Goal: Information Seeking & Learning: Compare options

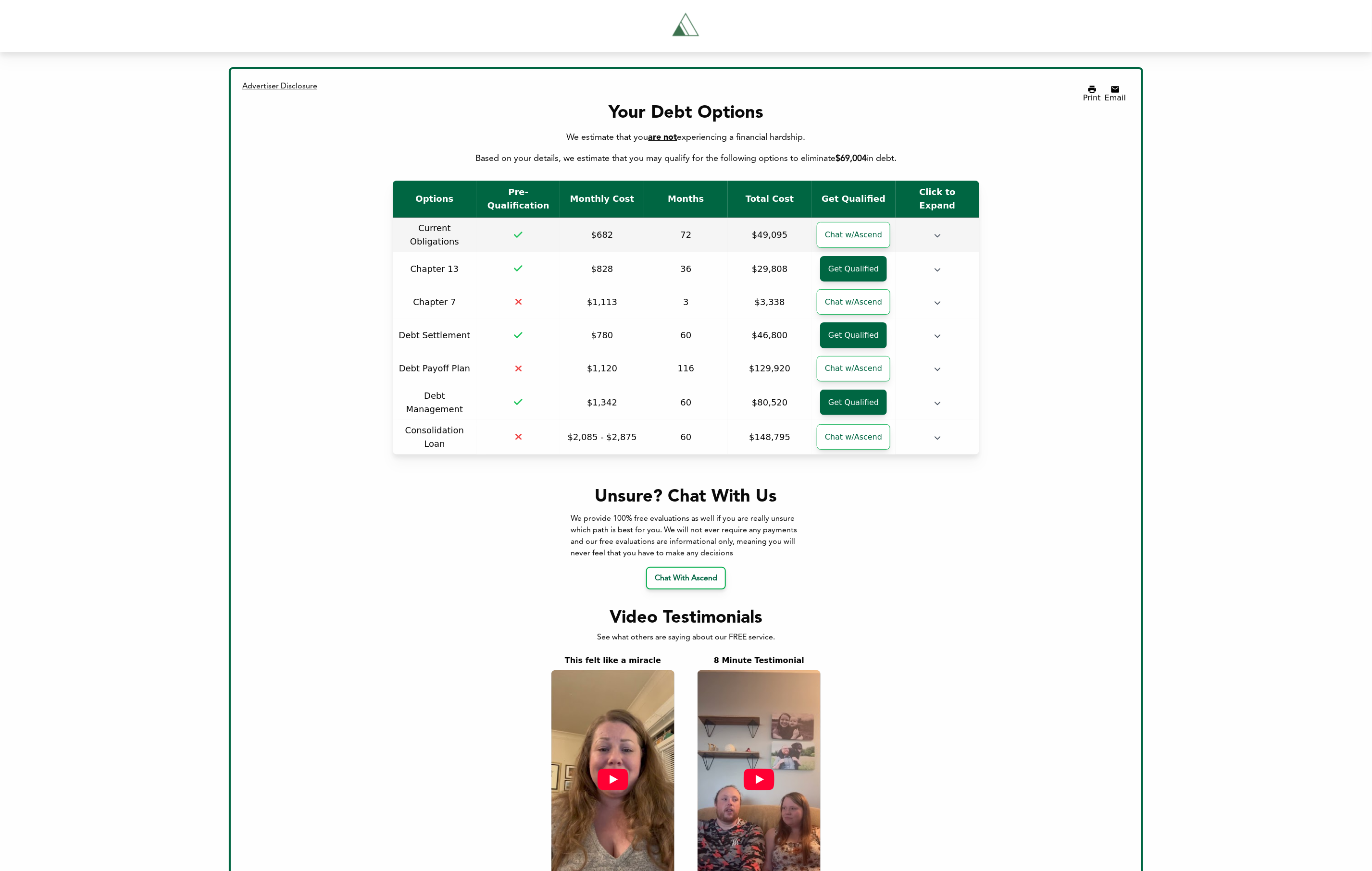
click at [945, 222] on td at bounding box center [937, 235] width 84 height 35
click at [941, 218] on td at bounding box center [937, 235] width 84 height 35
click at [939, 232] on icon "button" at bounding box center [936, 235] width 6 height 6
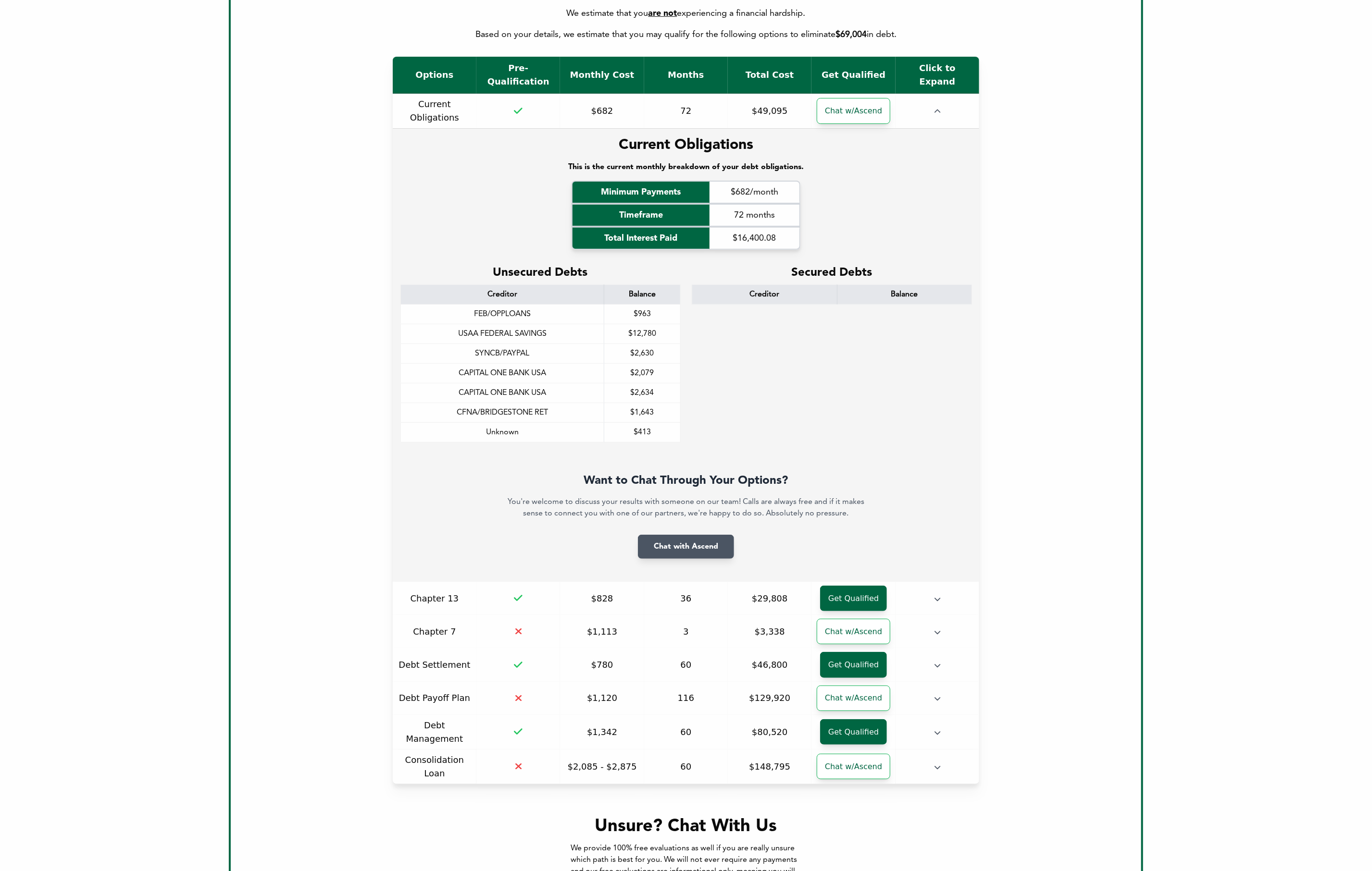
scroll to position [62, 0]
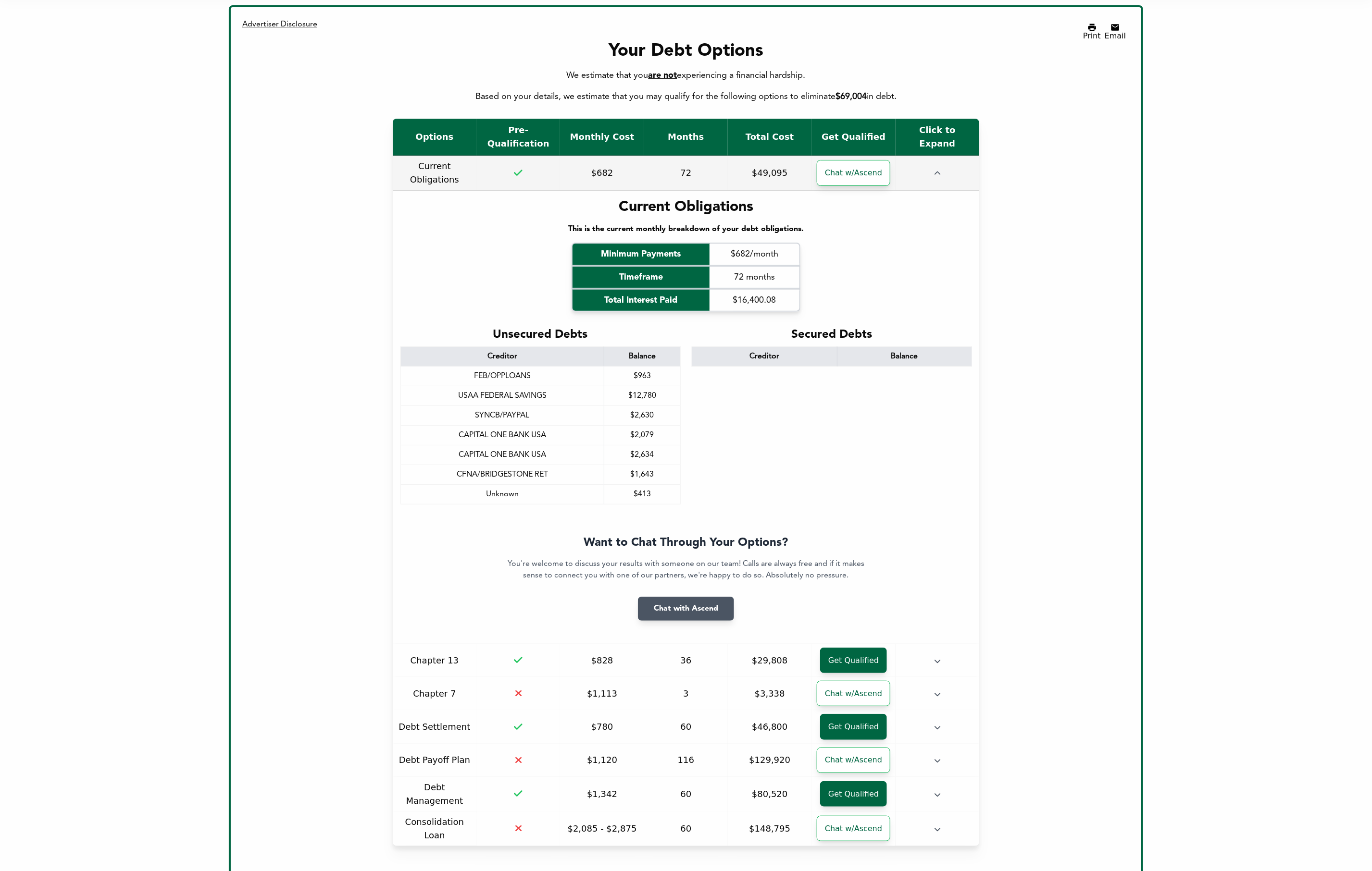
click at [939, 170] on icon "button" at bounding box center [936, 173] width 6 height 6
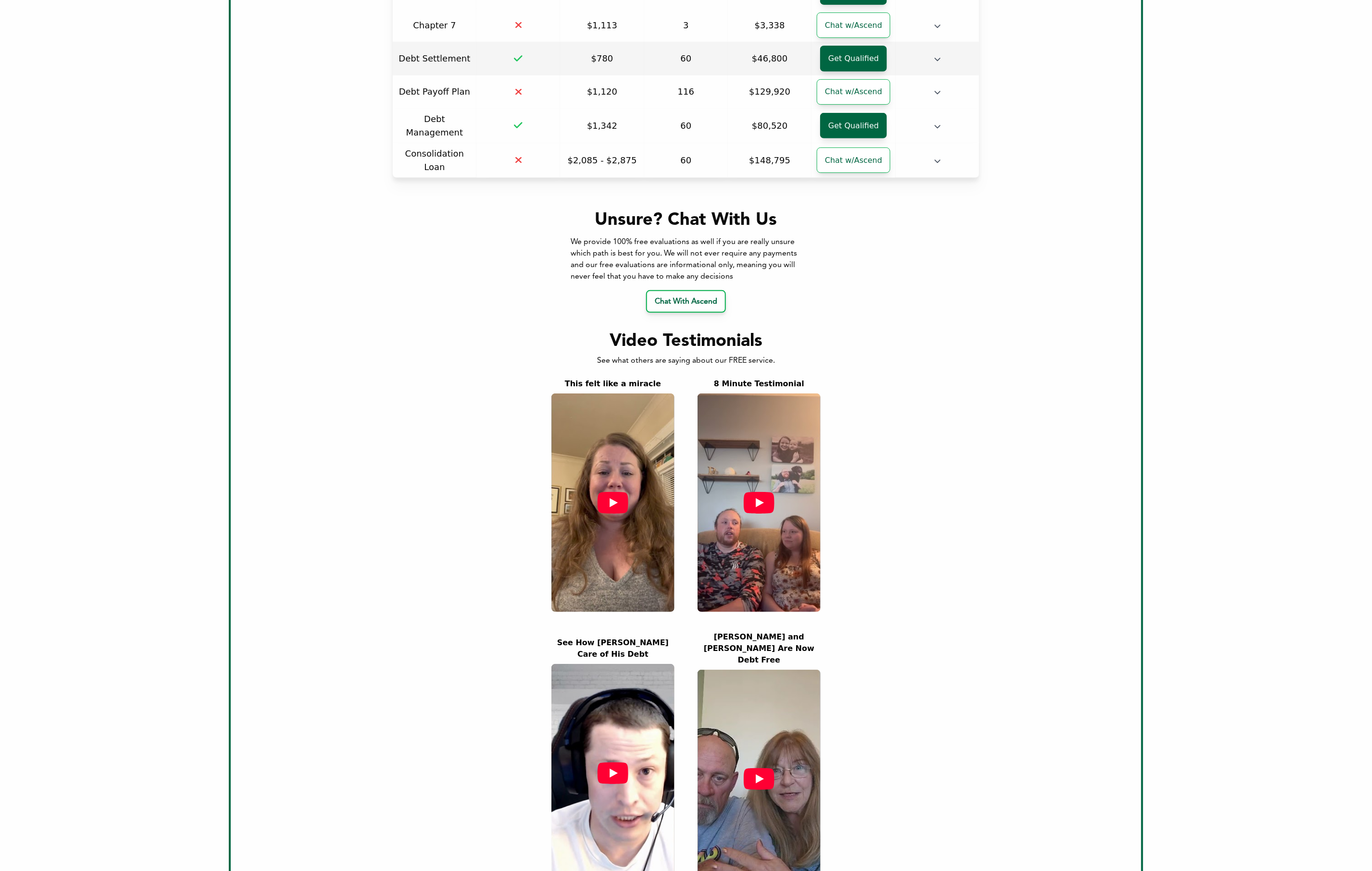
scroll to position [0, 0]
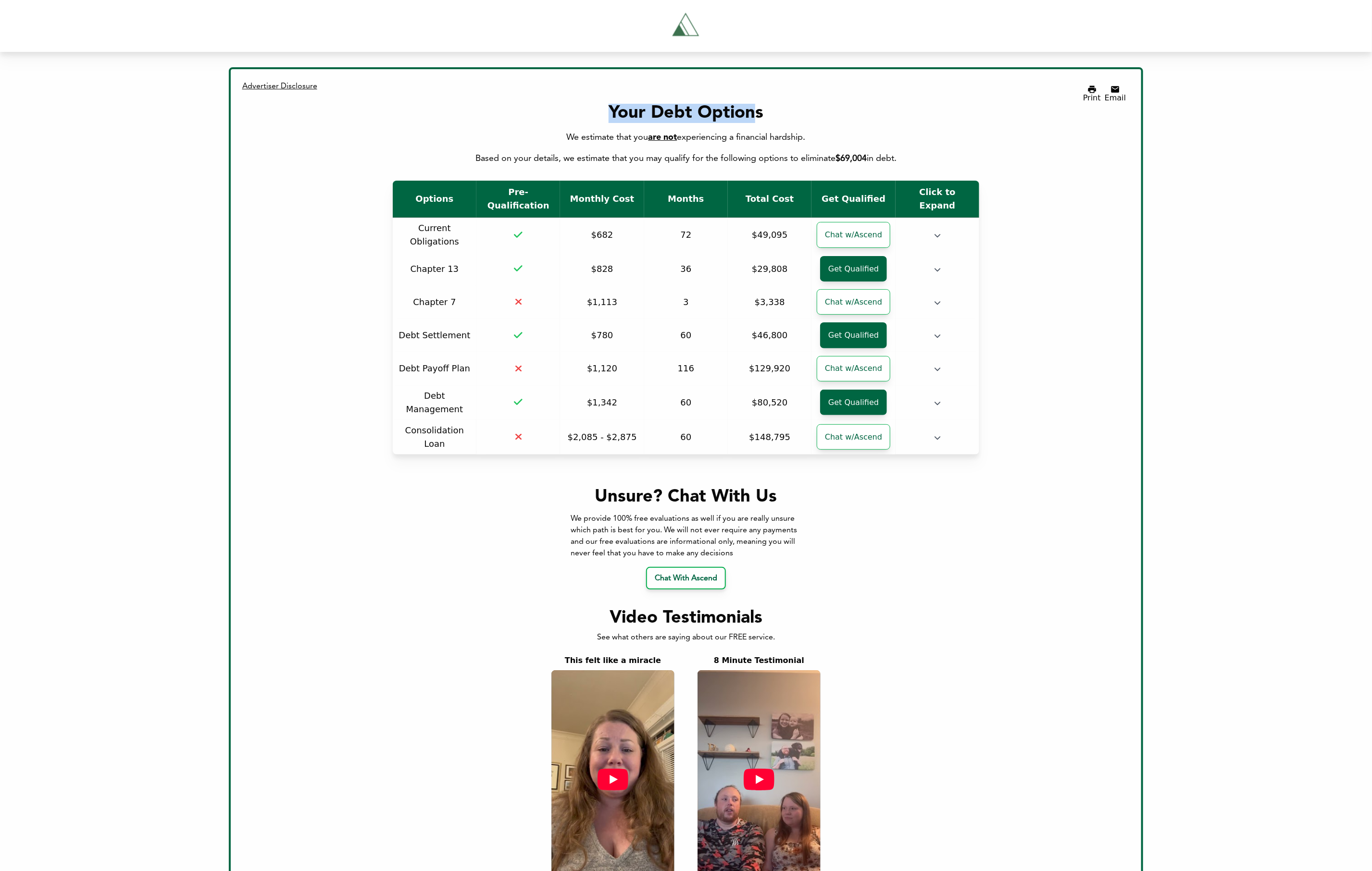
drag, startPoint x: 609, startPoint y: 108, endPoint x: 753, endPoint y: 109, distance: 144.0
click at [753, 109] on div "Your Debt Options" at bounding box center [686, 113] width 881 height 19
drag, startPoint x: 607, startPoint y: 110, endPoint x: 764, endPoint y: 112, distance: 157.0
click at [764, 112] on div "Your Debt Options" at bounding box center [686, 113] width 881 height 19
click at [943, 385] on td at bounding box center [937, 403] width 84 height 35
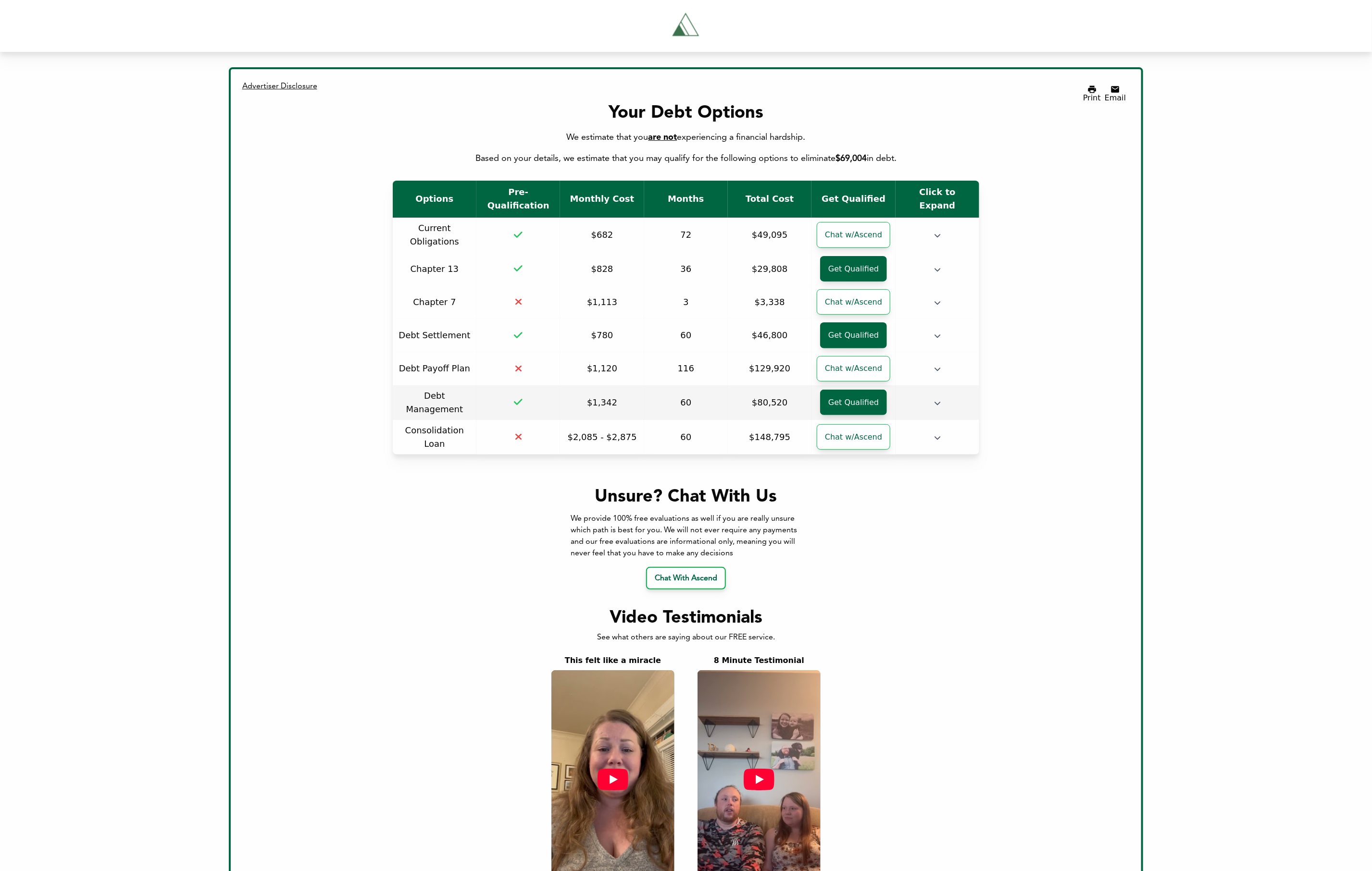
click at [939, 400] on icon "button" at bounding box center [936, 403] width 6 height 6
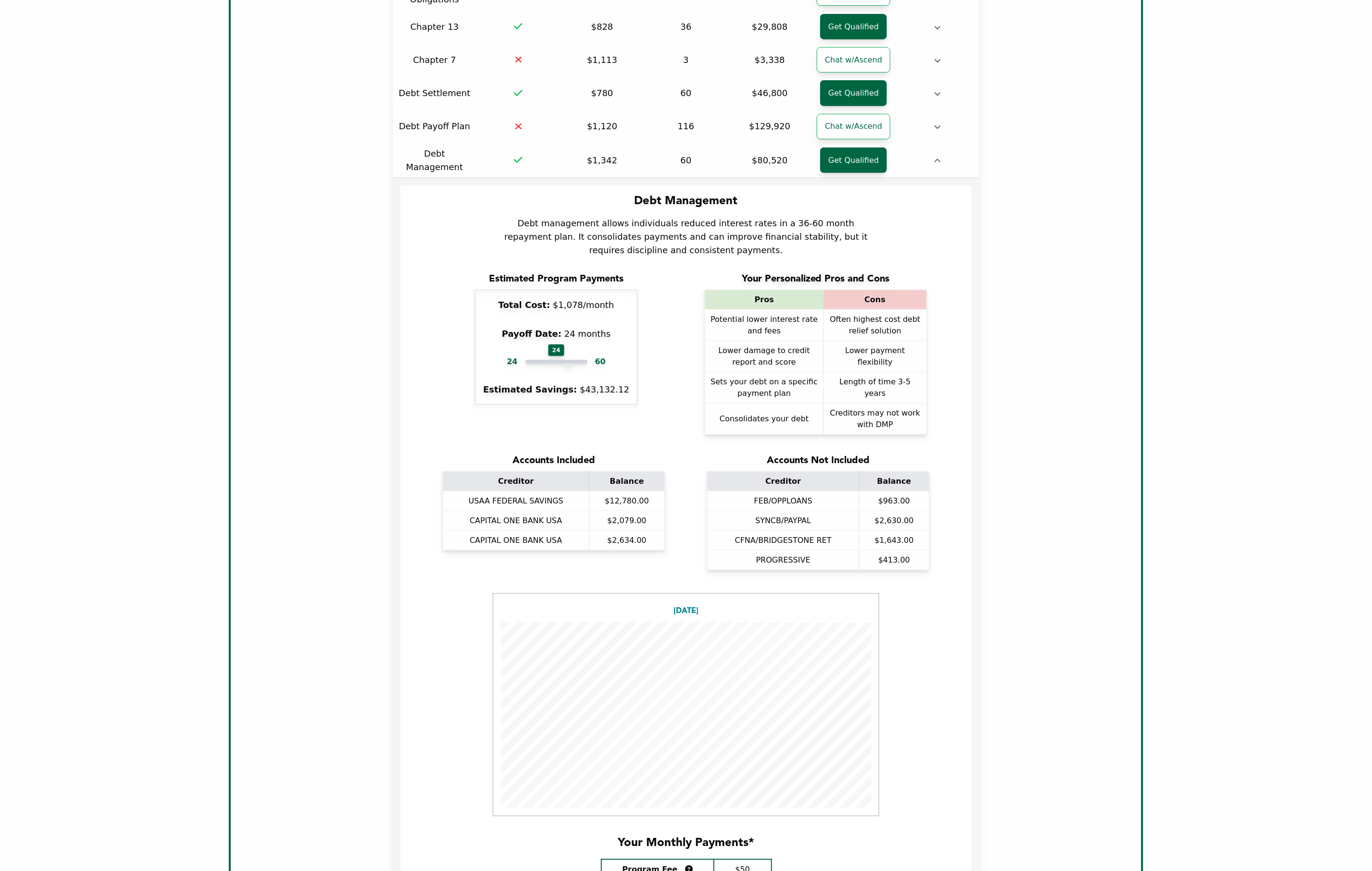
scroll to position [239, 0]
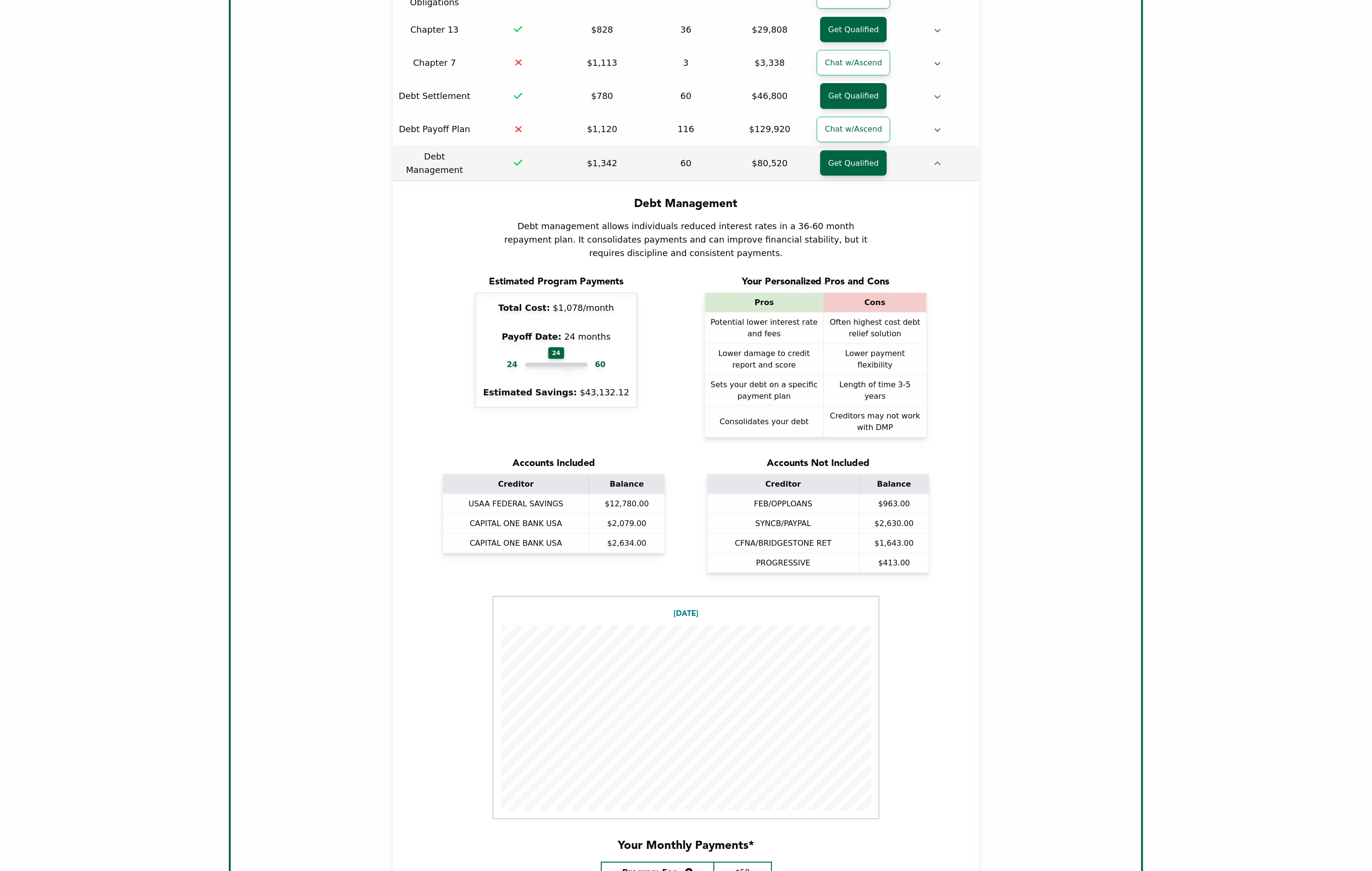
click at [932, 146] on td at bounding box center [937, 163] width 84 height 35
click at [934, 161] on icon "button" at bounding box center [936, 163] width 6 height 6
